Goal: Task Accomplishment & Management: Complete application form

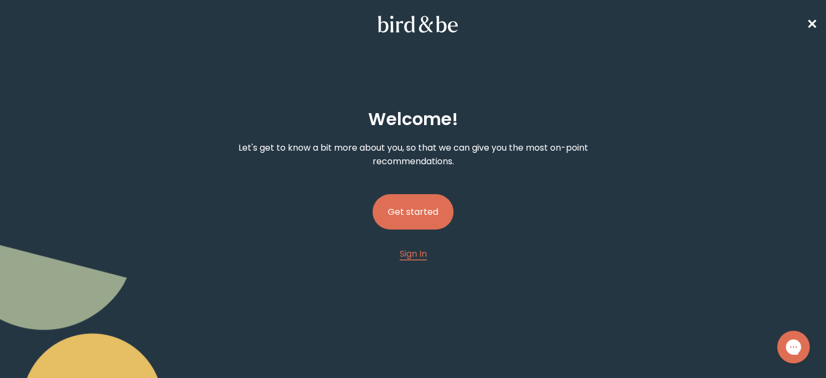
click at [403, 212] on button "Get started" at bounding box center [413, 211] width 81 height 35
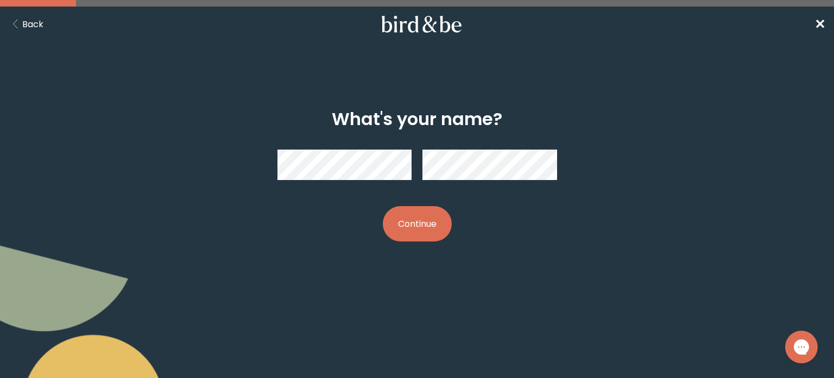
click at [434, 225] on button "Continue" at bounding box center [417, 223] width 69 height 35
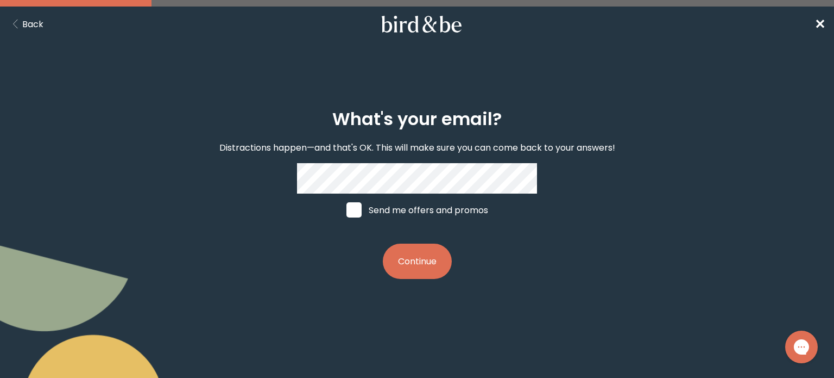
click at [416, 273] on button "Continue" at bounding box center [417, 260] width 69 height 35
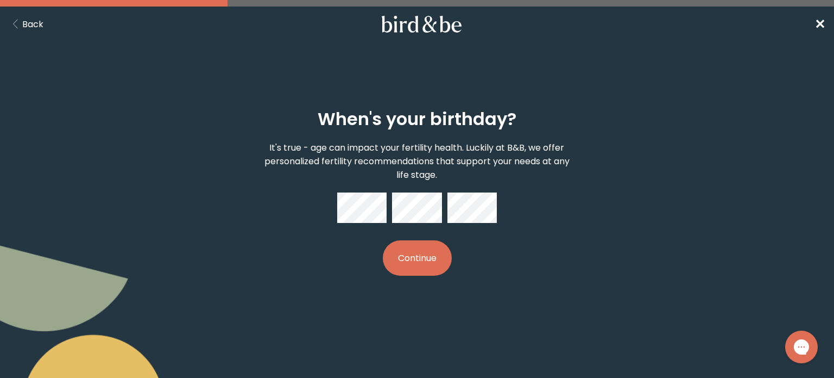
click at [435, 257] on button "Continue" at bounding box center [417, 257] width 69 height 35
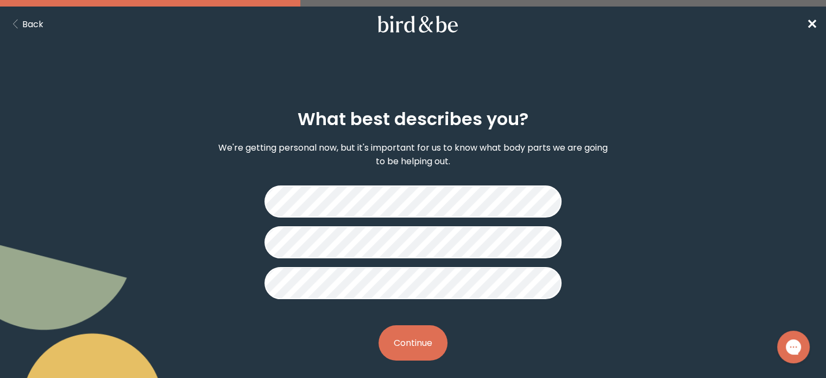
click at [415, 347] on button "Continue" at bounding box center [413, 342] width 69 height 35
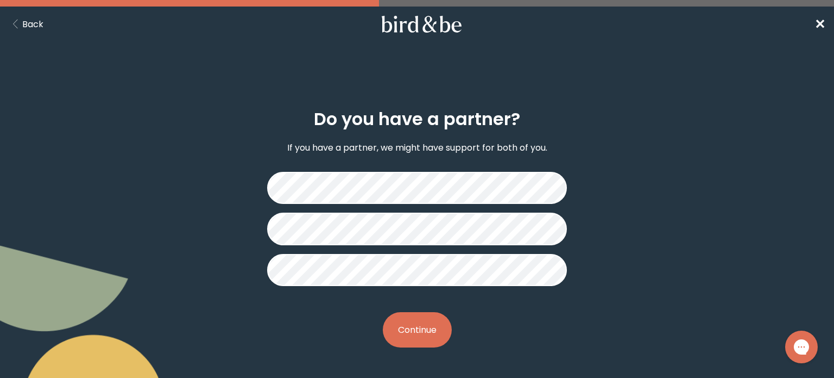
click at [426, 327] on button "Continue" at bounding box center [417, 329] width 69 height 35
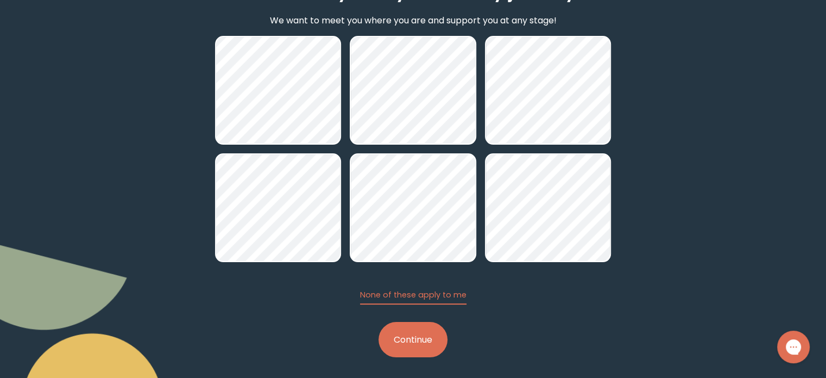
scroll to position [131, 0]
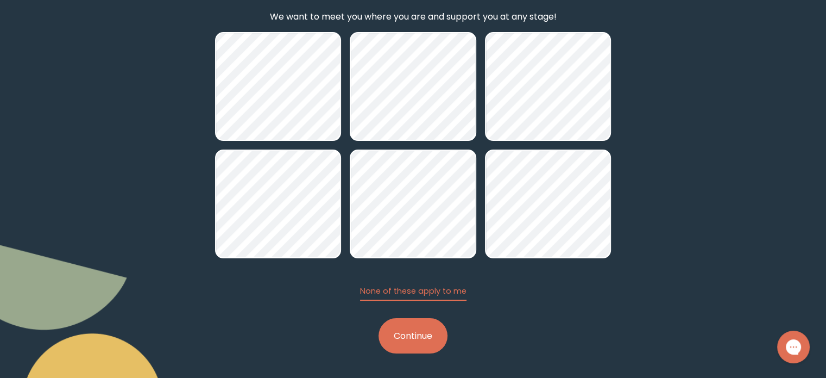
click at [411, 336] on button "Continue" at bounding box center [413, 335] width 69 height 35
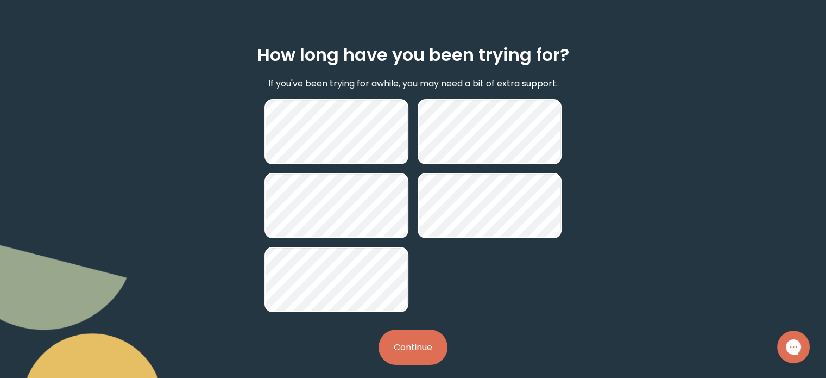
scroll to position [76, 0]
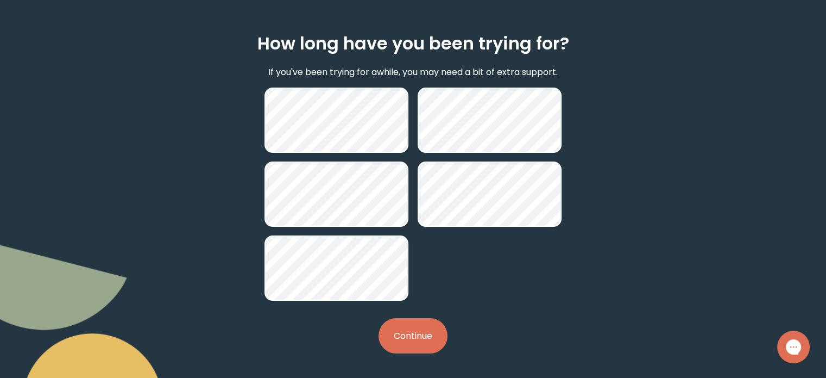
click at [419, 332] on button "Continue" at bounding box center [413, 335] width 69 height 35
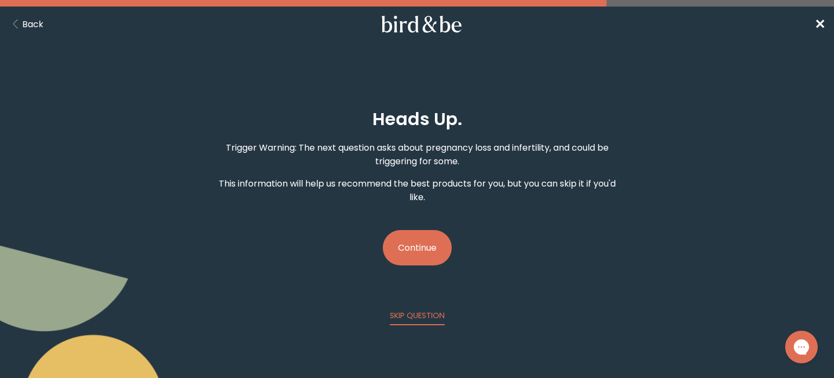
click at [424, 251] on button "Continue" at bounding box center [417, 247] width 69 height 35
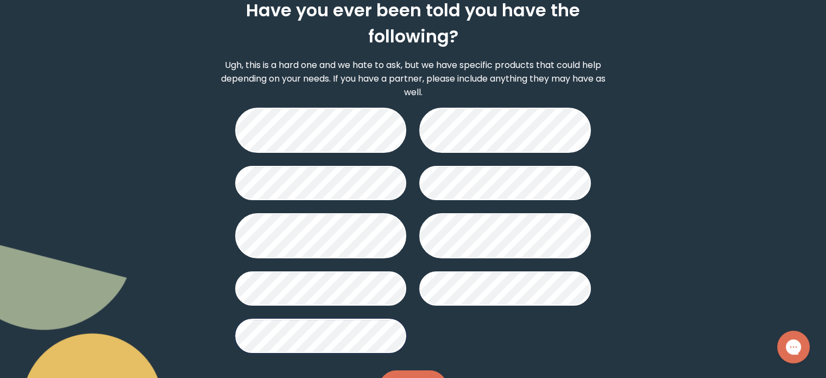
scroll to position [160, 0]
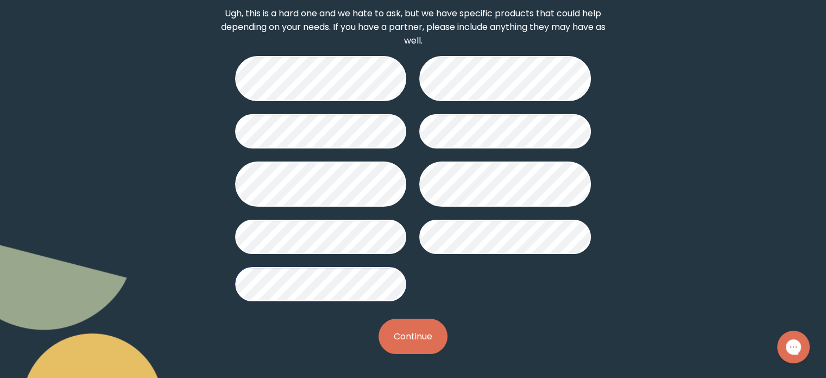
click at [414, 332] on button "Continue" at bounding box center [413, 335] width 69 height 35
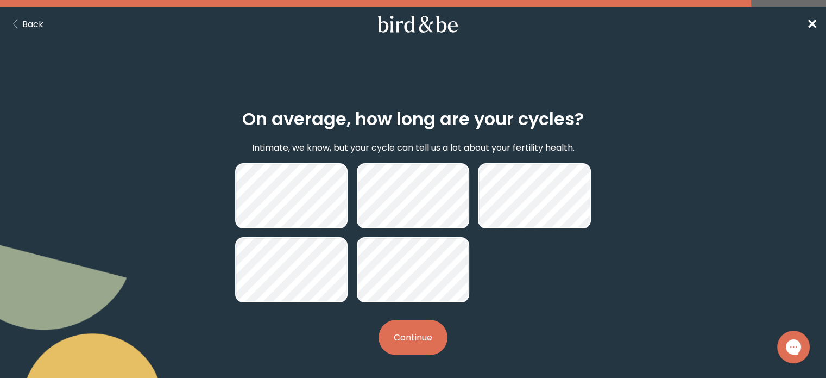
click at [413, 341] on button "Continue" at bounding box center [413, 336] width 69 height 35
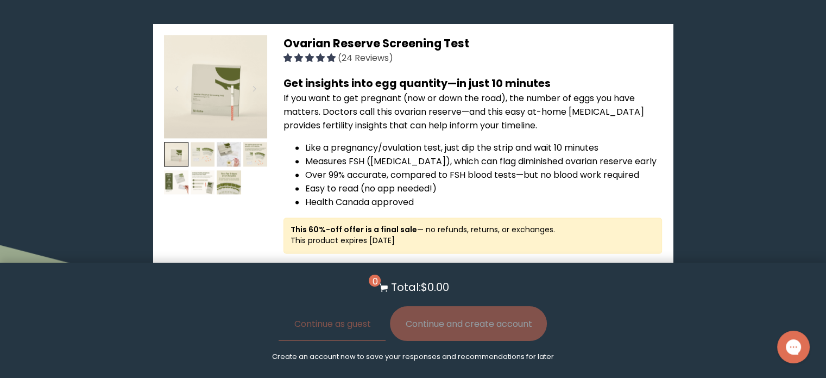
scroll to position [1521, 0]
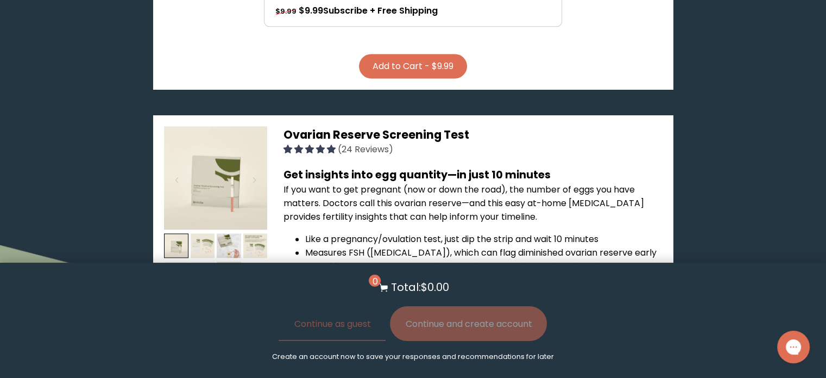
click at [362, 127] on span "Ovarian Reserve Screening Test" at bounding box center [377, 135] width 186 height 16
click at [190, 139] on img at bounding box center [215, 177] width 103 height 103
click at [234, 164] on img at bounding box center [215, 177] width 103 height 103
click at [335, 115] on div "Ovarian Reserve Screening Test (24 Reviews) Get insights into egg quantity—in j…" at bounding box center [413, 282] width 520 height 334
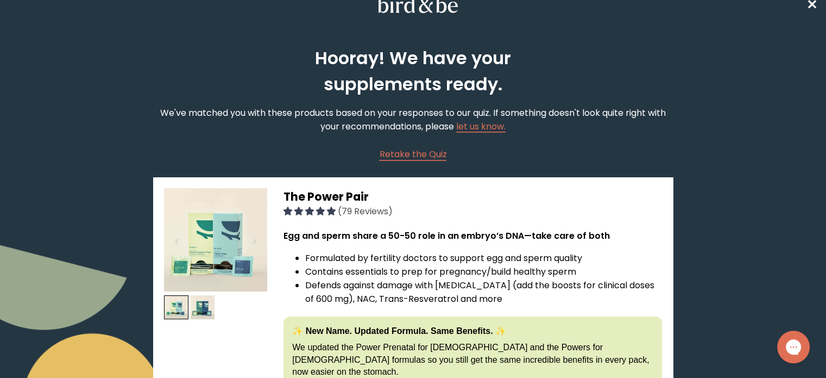
scroll to position [0, 0]
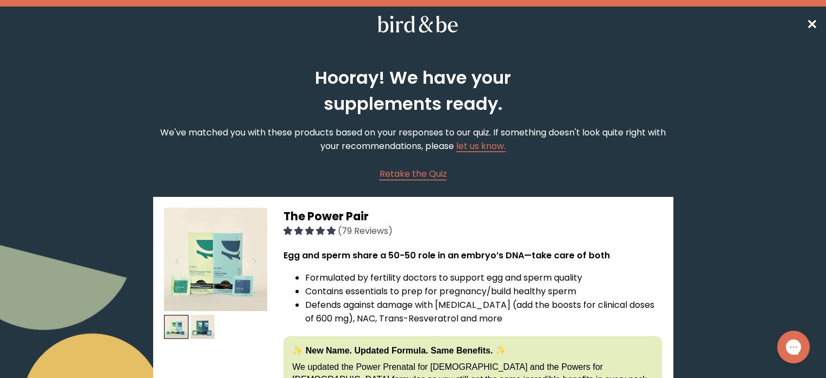
click at [809, 28] on span "✕" at bounding box center [812, 24] width 11 height 18
